Goal: Information Seeking & Learning: Learn about a topic

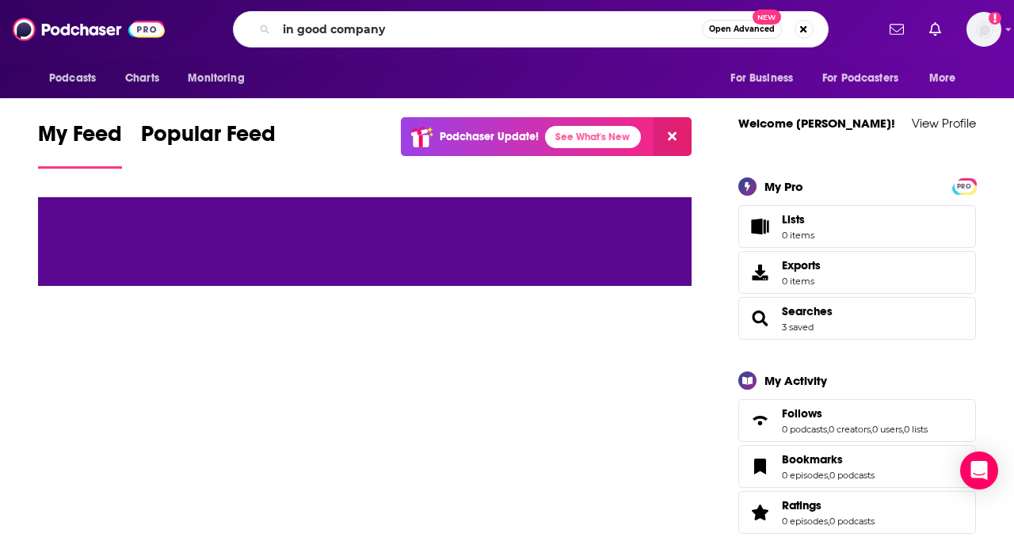
type input "in good company"
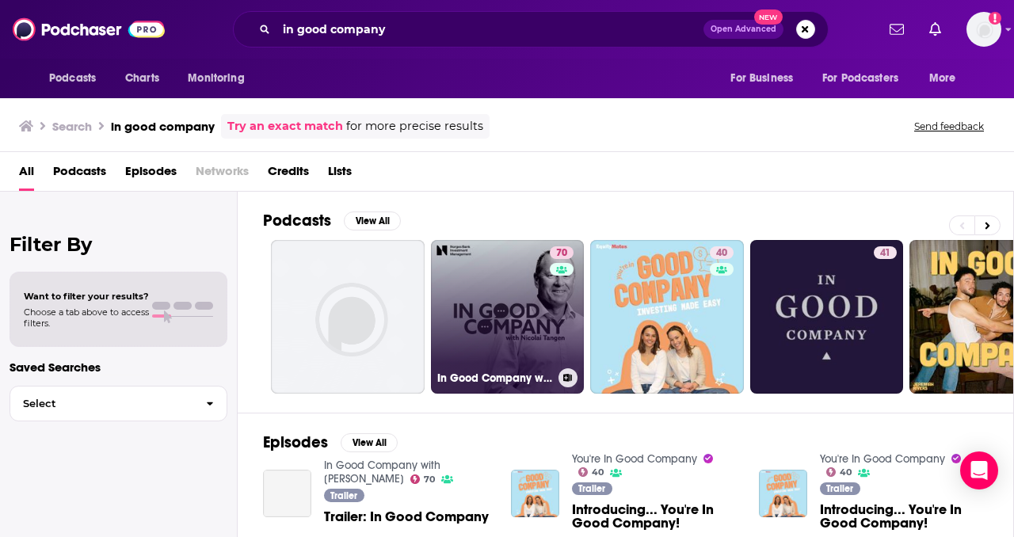
scroll to position [65, 0]
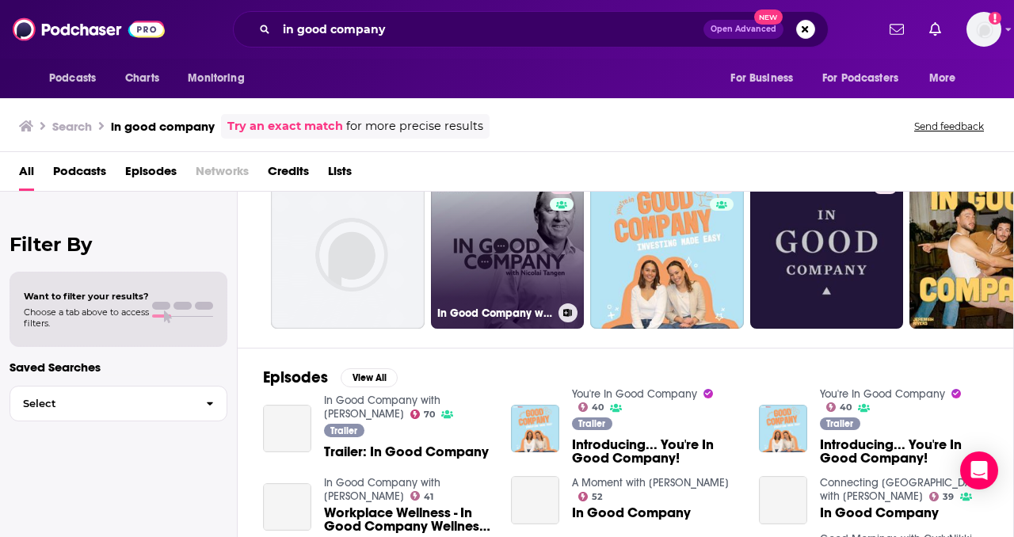
click at [512, 245] on link "70 In Good Company with [PERSON_NAME]" at bounding box center [508, 252] width 154 height 154
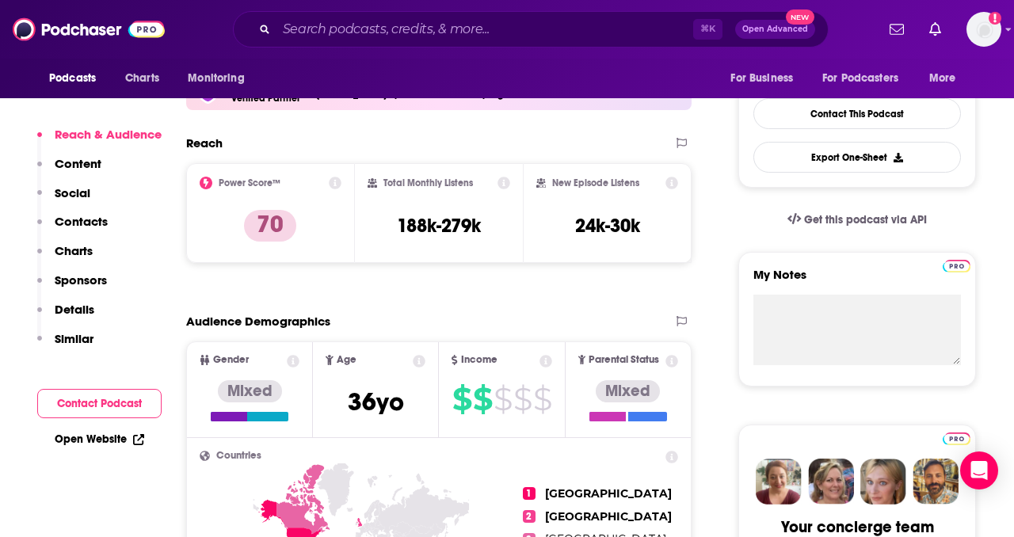
scroll to position [387, 0]
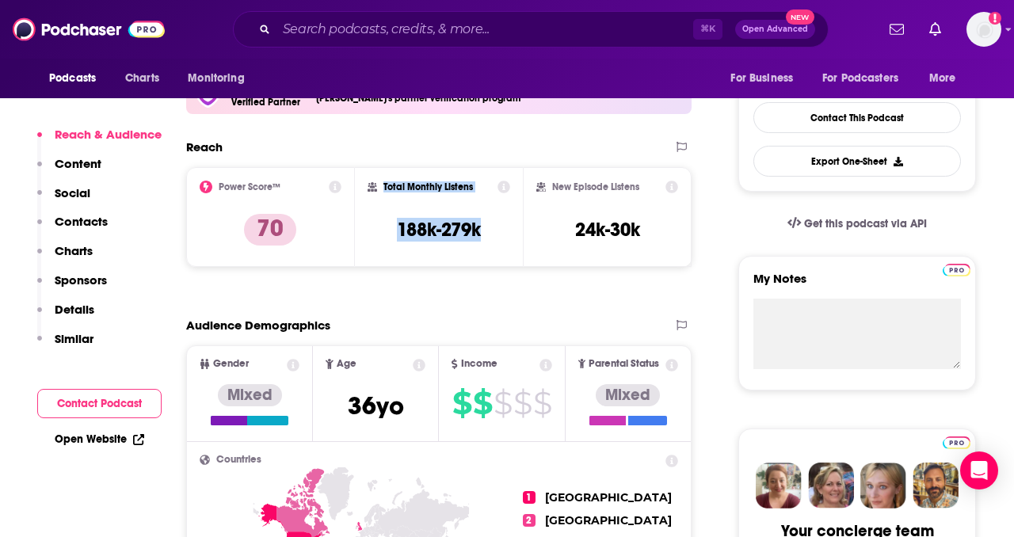
copy div "Total Monthly Listens 188k-279k"
drag, startPoint x: 380, startPoint y: 181, endPoint x: 485, endPoint y: 234, distance: 118.0
click at [486, 234] on div "Total Monthly Listens 188k-279k" at bounding box center [439, 217] width 143 height 73
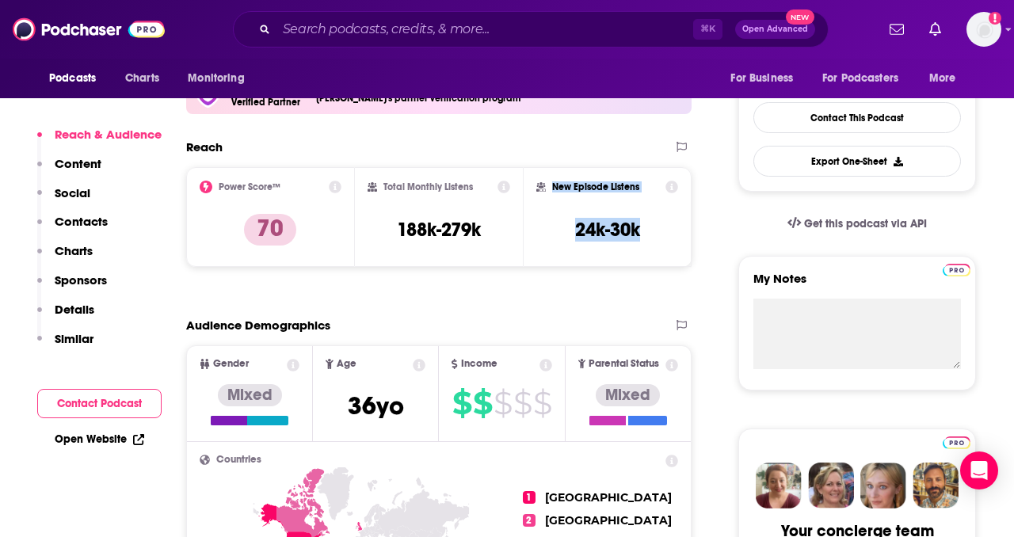
drag, startPoint x: 552, startPoint y: 185, endPoint x: 647, endPoint y: 229, distance: 104.9
click at [647, 229] on div "New Episode Listens 24k-30k" at bounding box center [607, 217] width 142 height 73
copy div "New Episode Listens 24k-30k"
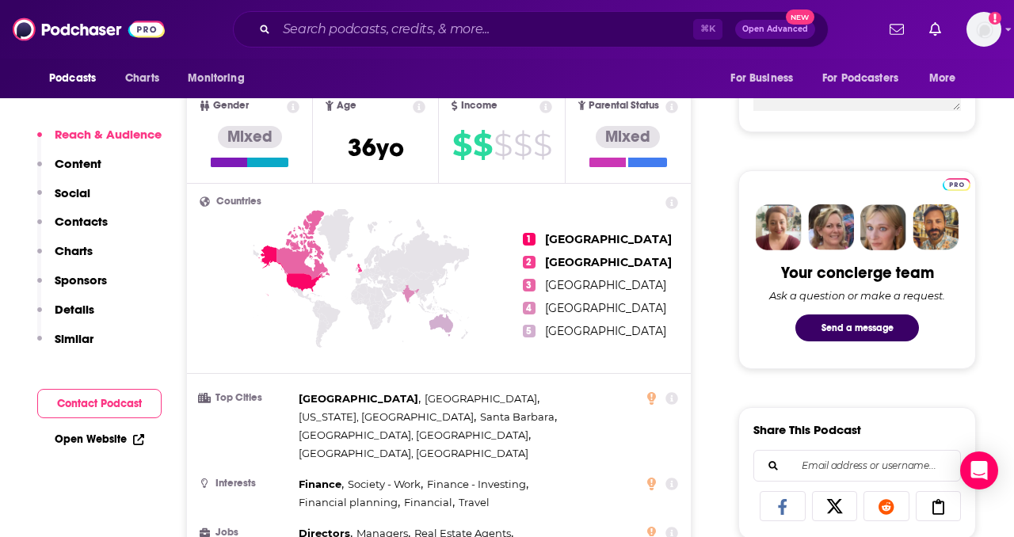
scroll to position [712, 0]
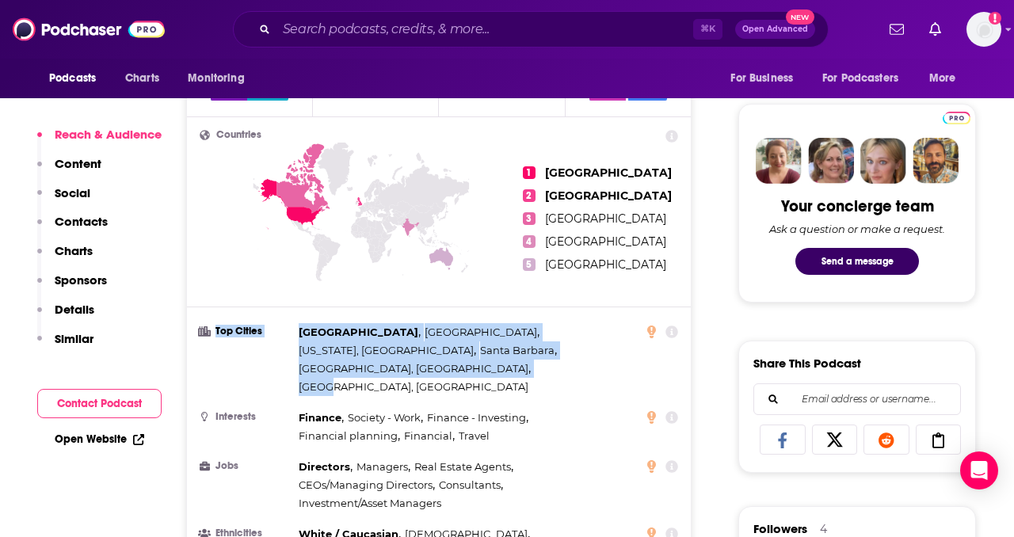
drag, startPoint x: 210, startPoint y: 327, endPoint x: 423, endPoint y: 356, distance: 215.0
click at [423, 356] on li "Top Cities [GEOGRAPHIC_DATA] , [GEOGRAPHIC_DATA] , [US_STATE], [GEOGRAPHIC_DATA…" at bounding box center [439, 359] width 479 height 73
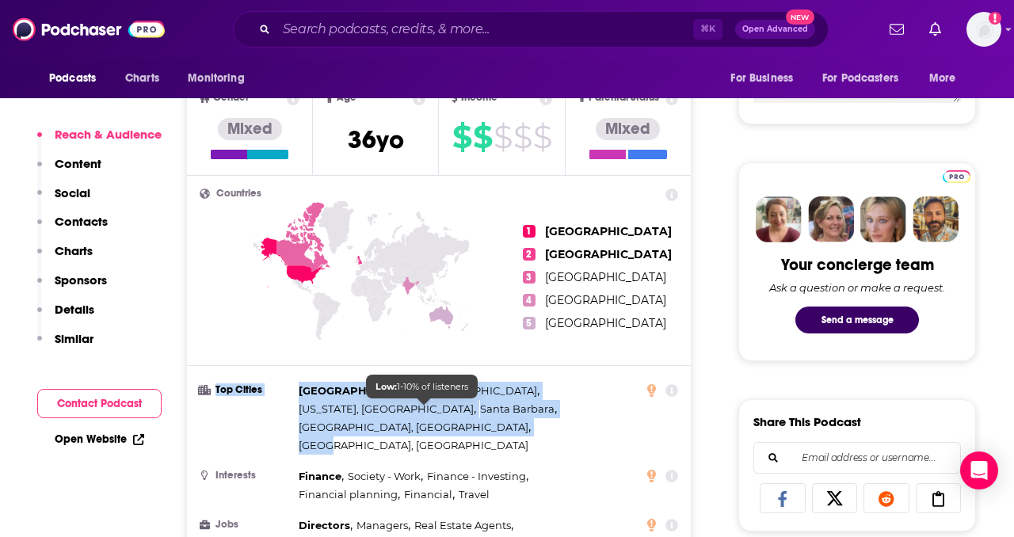
scroll to position [627, 0]
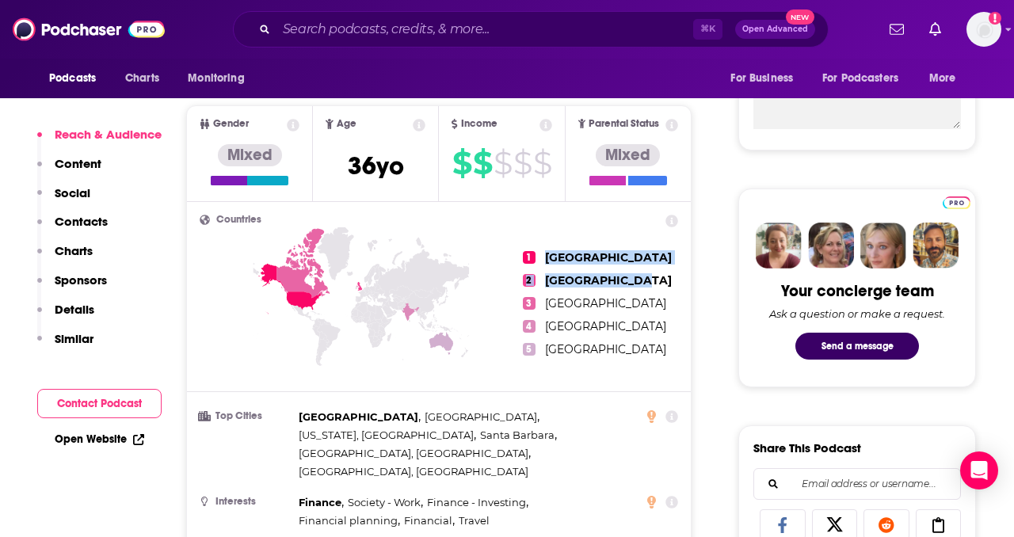
drag, startPoint x: 548, startPoint y: 238, endPoint x: 647, endPoint y: 286, distance: 109.9
click at [647, 286] on ul "1 [GEOGRAPHIC_DATA] 2 [GEOGRAPHIC_DATA] 3 [GEOGRAPHIC_DATA] 4 [GEOGRAPHIC_DATA]…" at bounding box center [600, 303] width 155 height 177
copy ul "United States 2 [GEOGRAPHIC_DATA]"
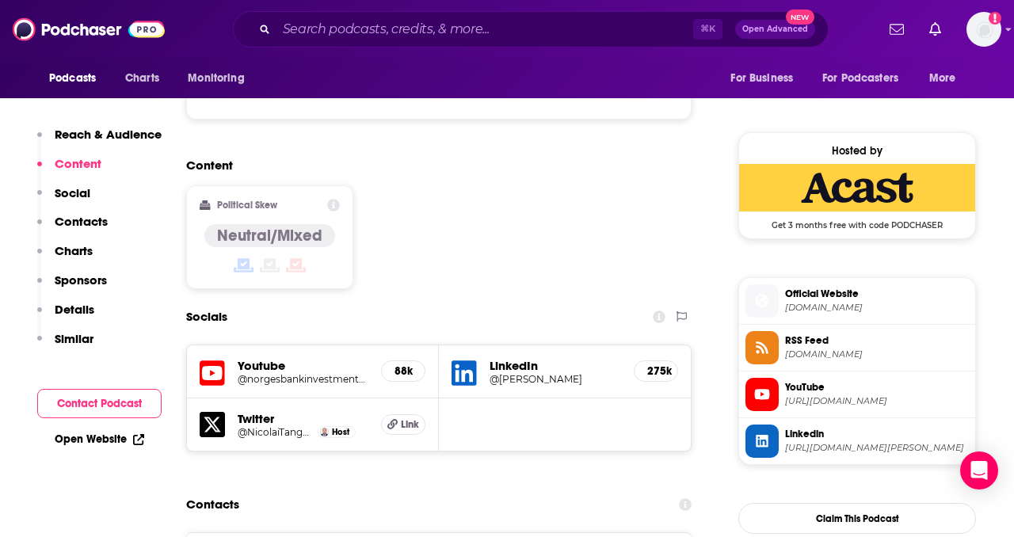
scroll to position [1216, 0]
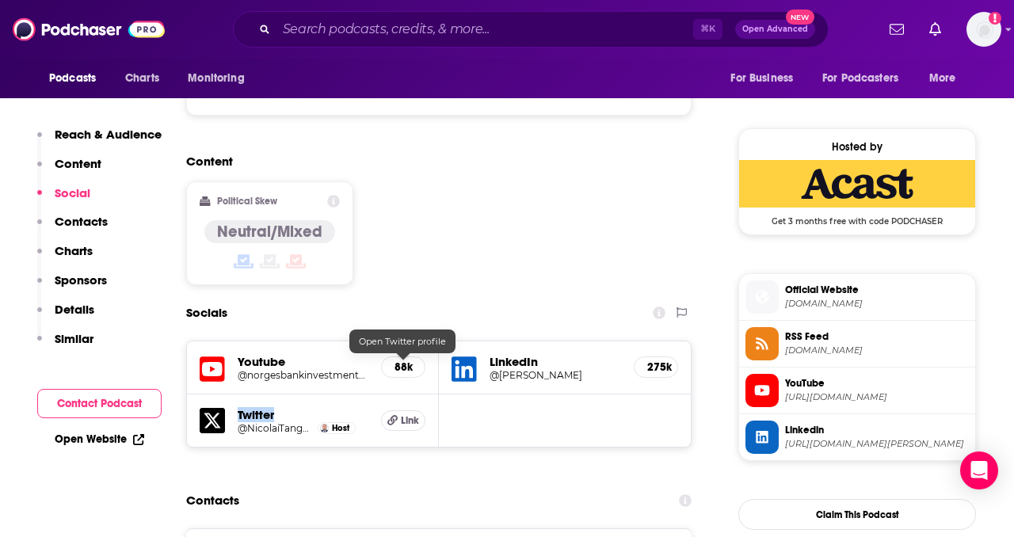
click at [396, 415] on icon at bounding box center [392, 420] width 10 height 10
click at [654, 361] on h5 "275k" at bounding box center [655, 367] width 17 height 13
click at [654, 342] on div "LinkedIn @[PERSON_NAME] 275k" at bounding box center [565, 368] width 252 height 53
click at [654, 361] on h5 "275k" at bounding box center [655, 367] width 17 height 13
click at [504, 354] on h5 "LinkedIn" at bounding box center [556, 361] width 132 height 15
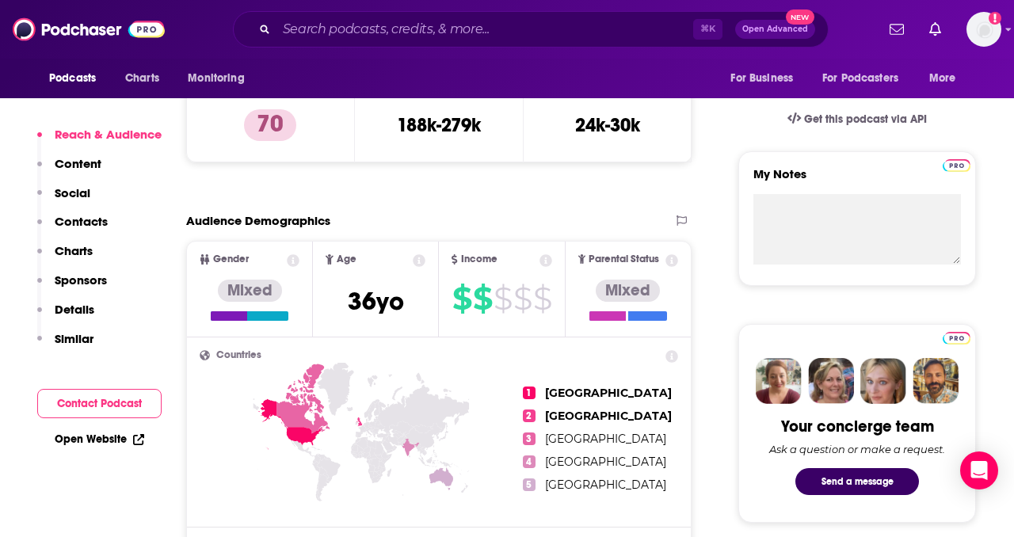
scroll to position [496, 0]
